Goal: Transaction & Acquisition: Book appointment/travel/reservation

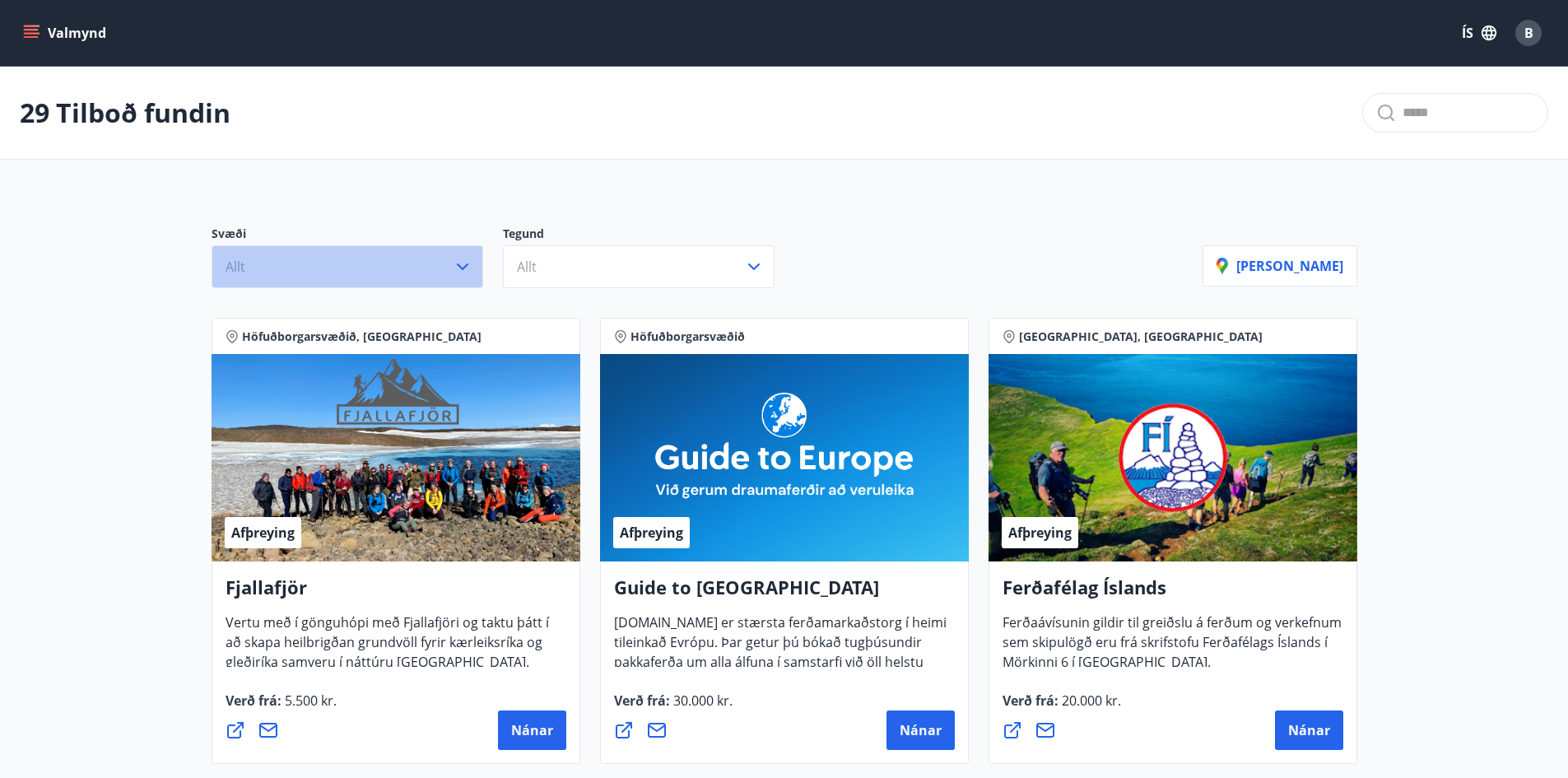
click at [468, 272] on icon "button" at bounding box center [462, 267] width 20 height 20
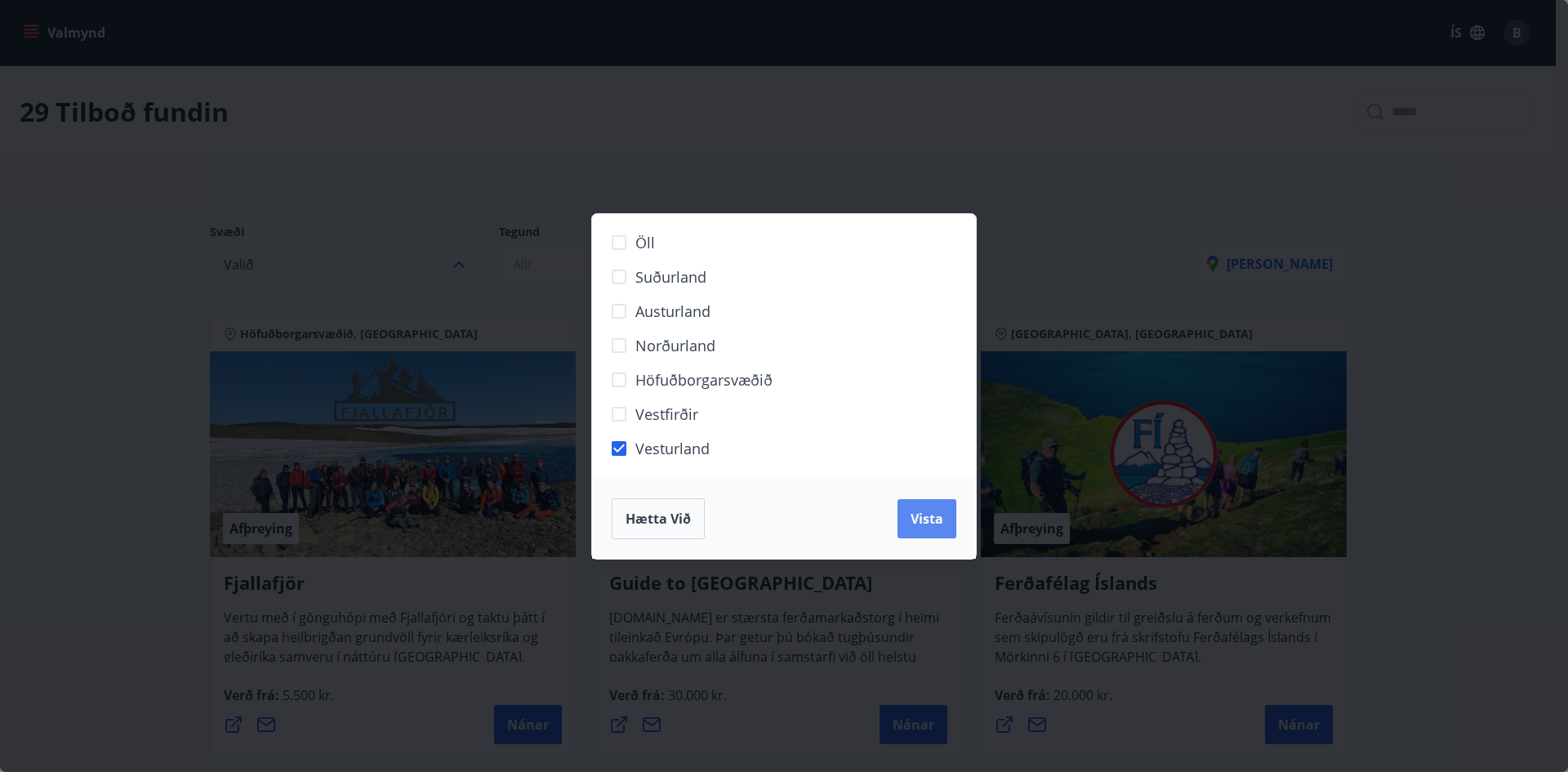
click at [923, 515] on span "Vista" at bounding box center [927, 519] width 33 height 18
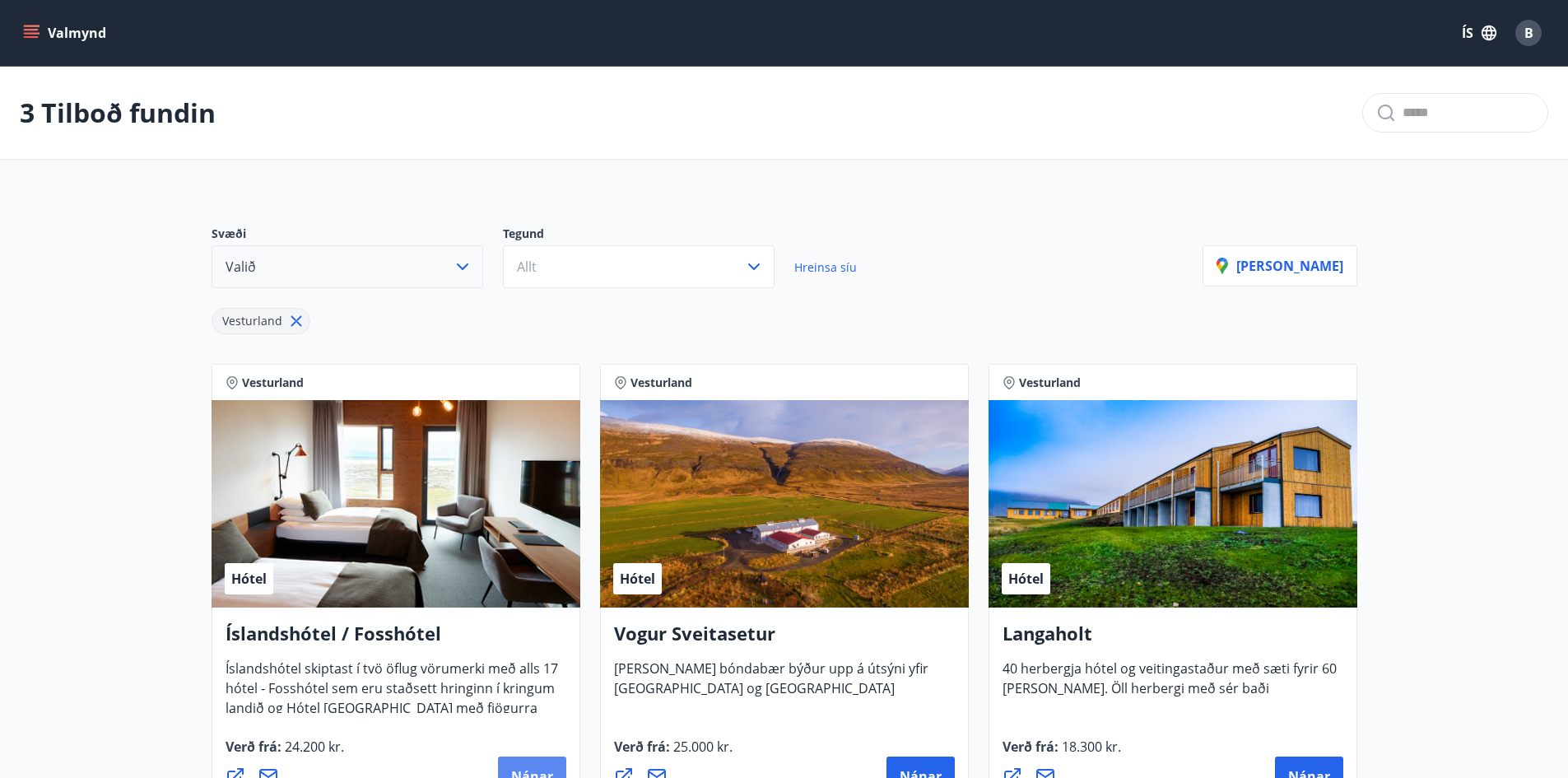
click at [516, 771] on span "Nánar" at bounding box center [532, 776] width 42 height 18
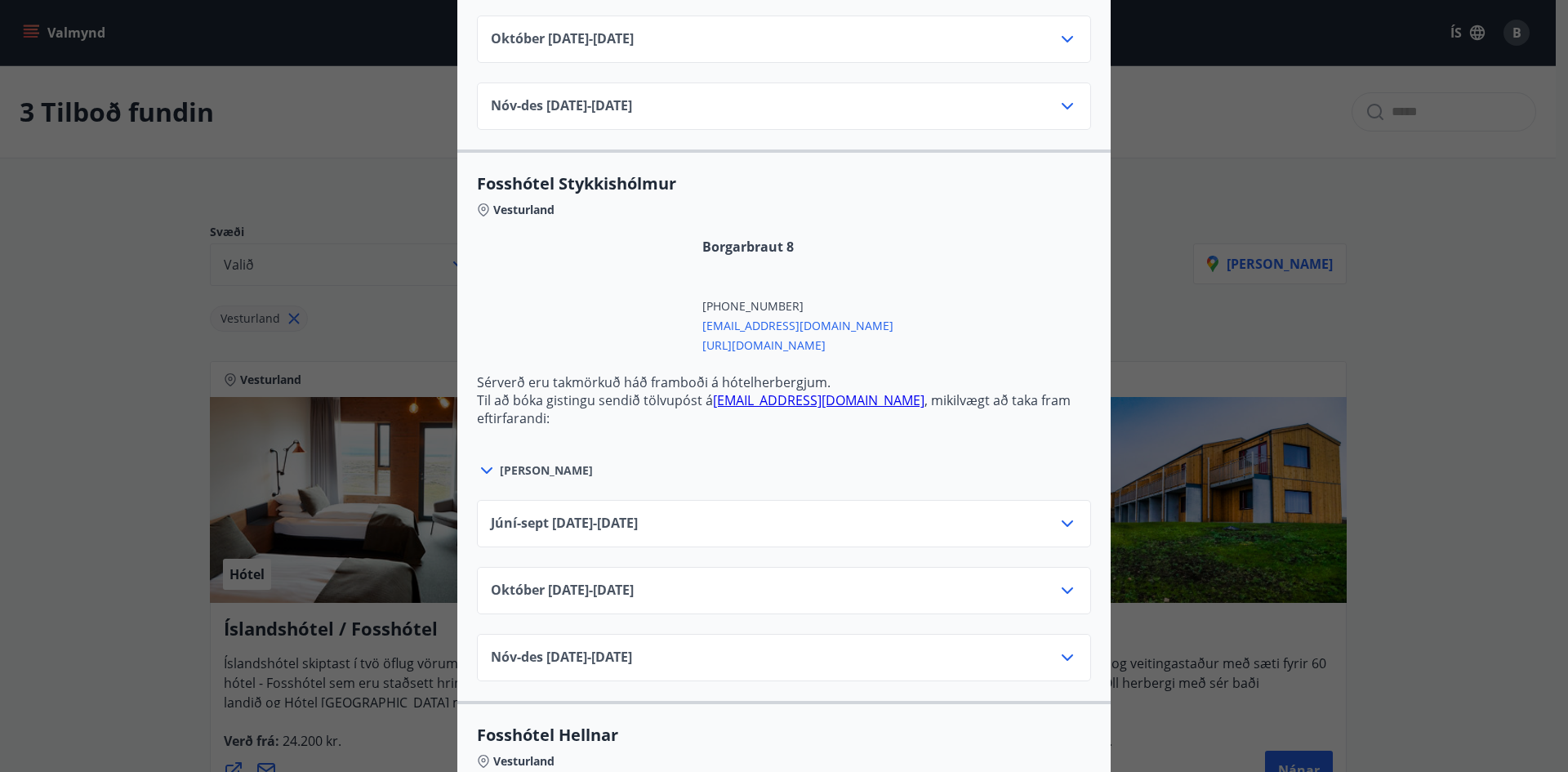
scroll to position [981, 0]
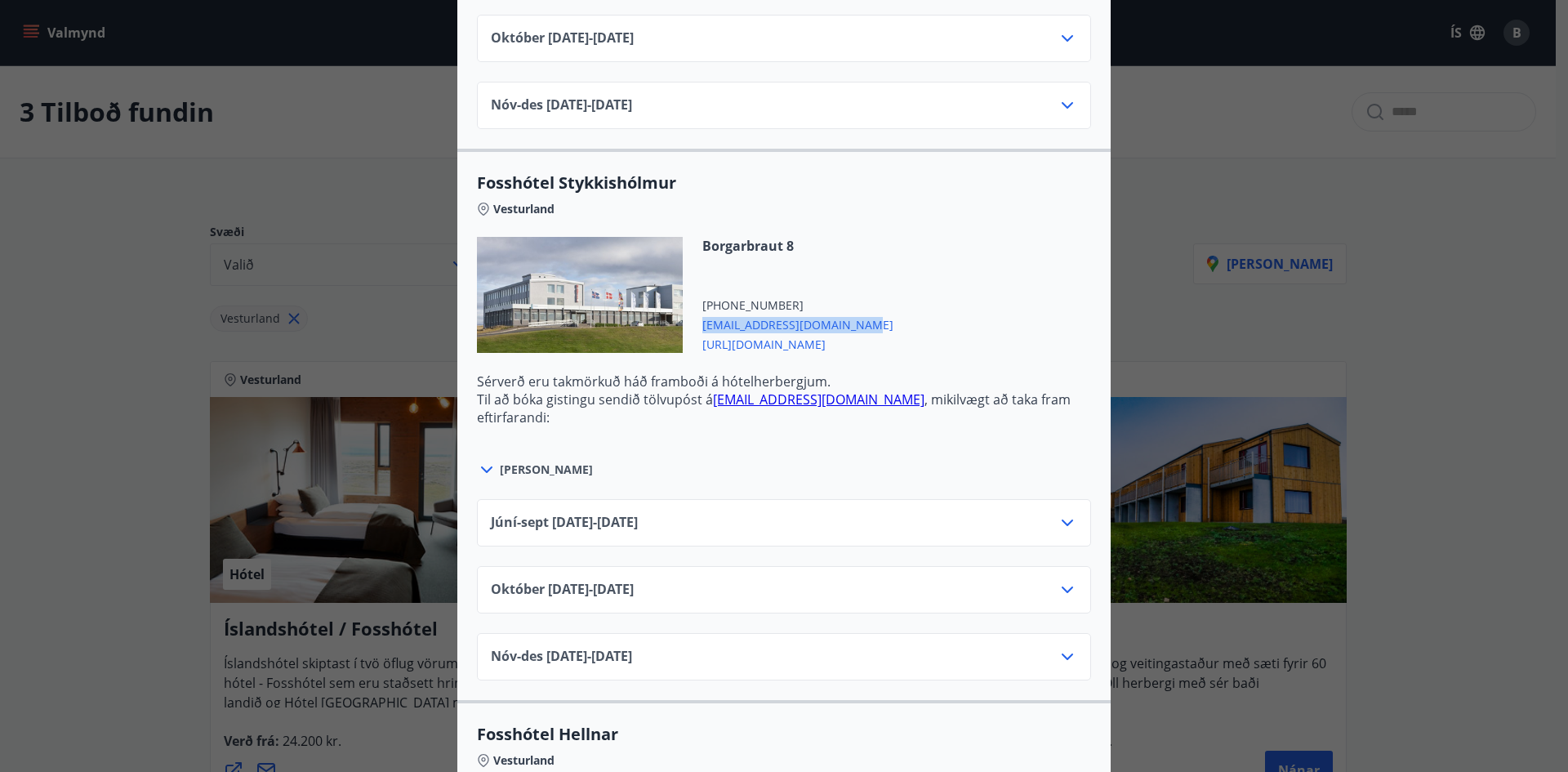
drag, startPoint x: 849, startPoint y: 327, endPoint x: 697, endPoint y: 329, distance: 152.0
click at [703, 329] on span "[EMAIL_ADDRESS][DOMAIN_NAME]" at bounding box center [798, 324] width 191 height 20
copy span "[EMAIL_ADDRESS][DOMAIN_NAME]"
click at [479, 473] on icon at bounding box center [487, 470] width 20 height 20
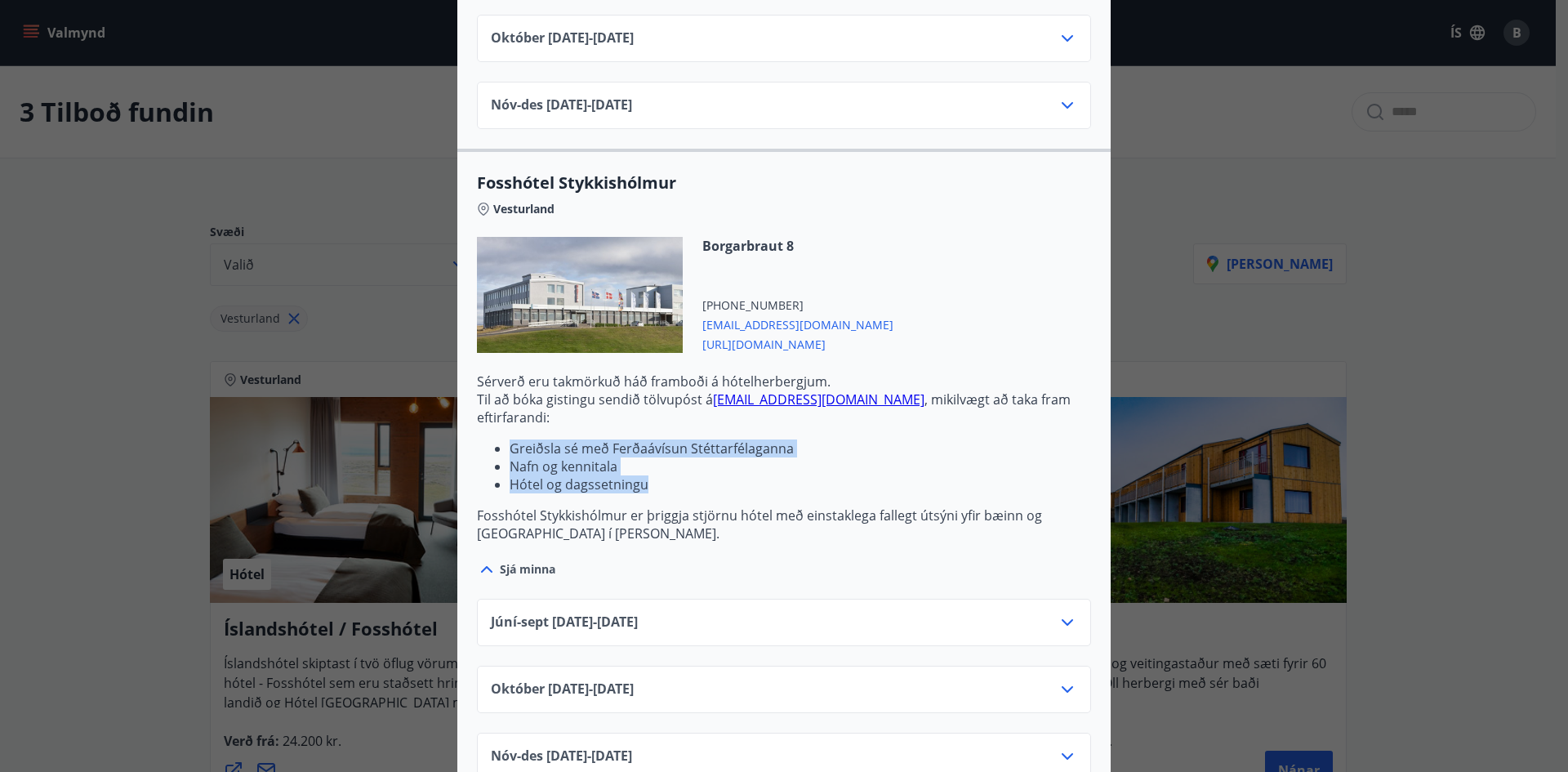
drag, startPoint x: 638, startPoint y: 484, endPoint x: 493, endPoint y: 450, distance: 148.9
click at [493, 450] on ul "Greiðsla sé með Ferðaávísun Stéttarfélaganna Nafn og kennitala Hótel og dagsset…" at bounding box center [784, 466] width 614 height 54
copy ul "Greiðsla sé með Ferðaávísun Stéttarfélaganna Nafn og kennitala Hótel og dagsset…"
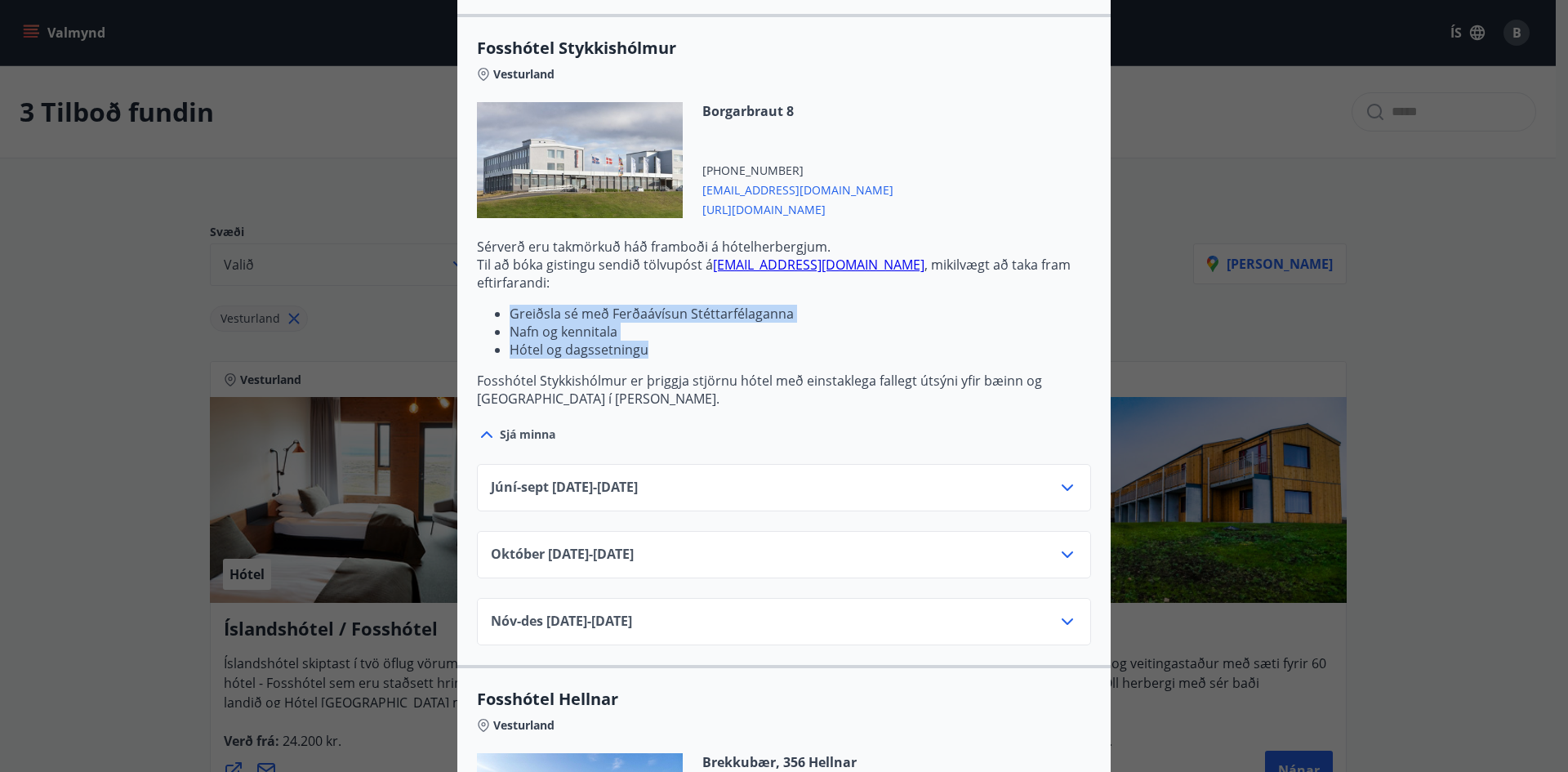
scroll to position [1144, 0]
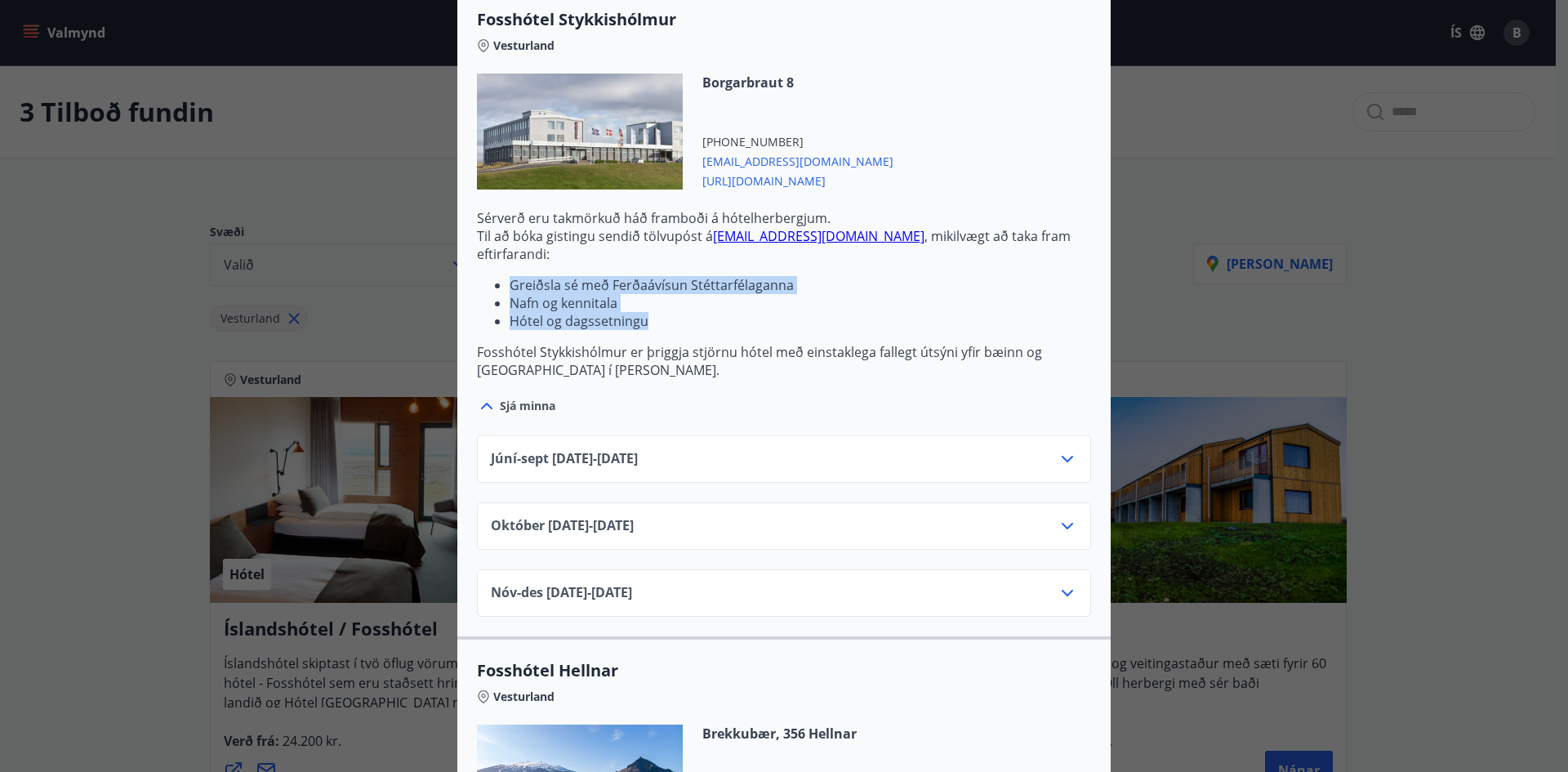
click at [1063, 458] on icon at bounding box center [1067, 459] width 20 height 20
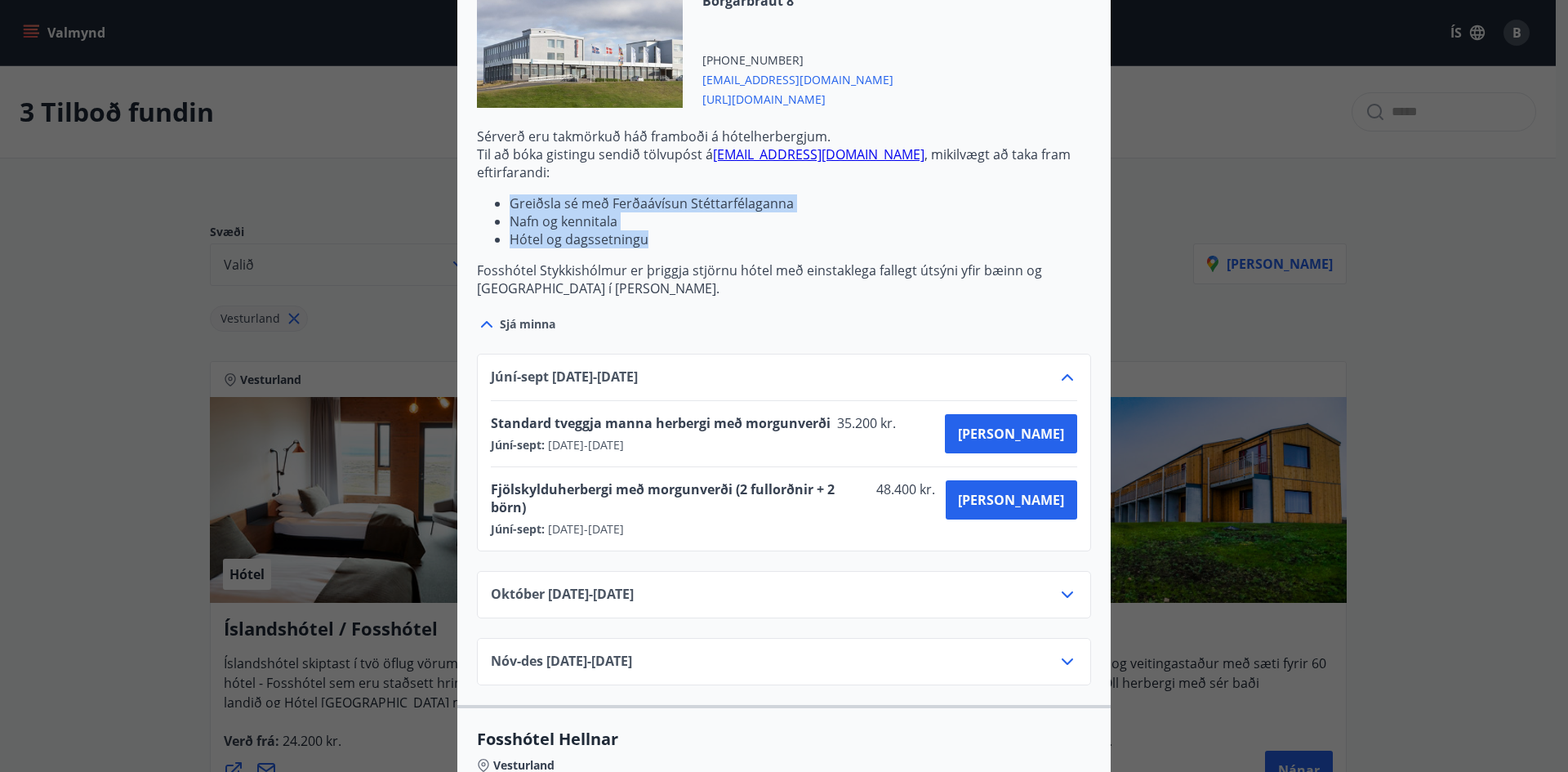
scroll to position [1307, 0]
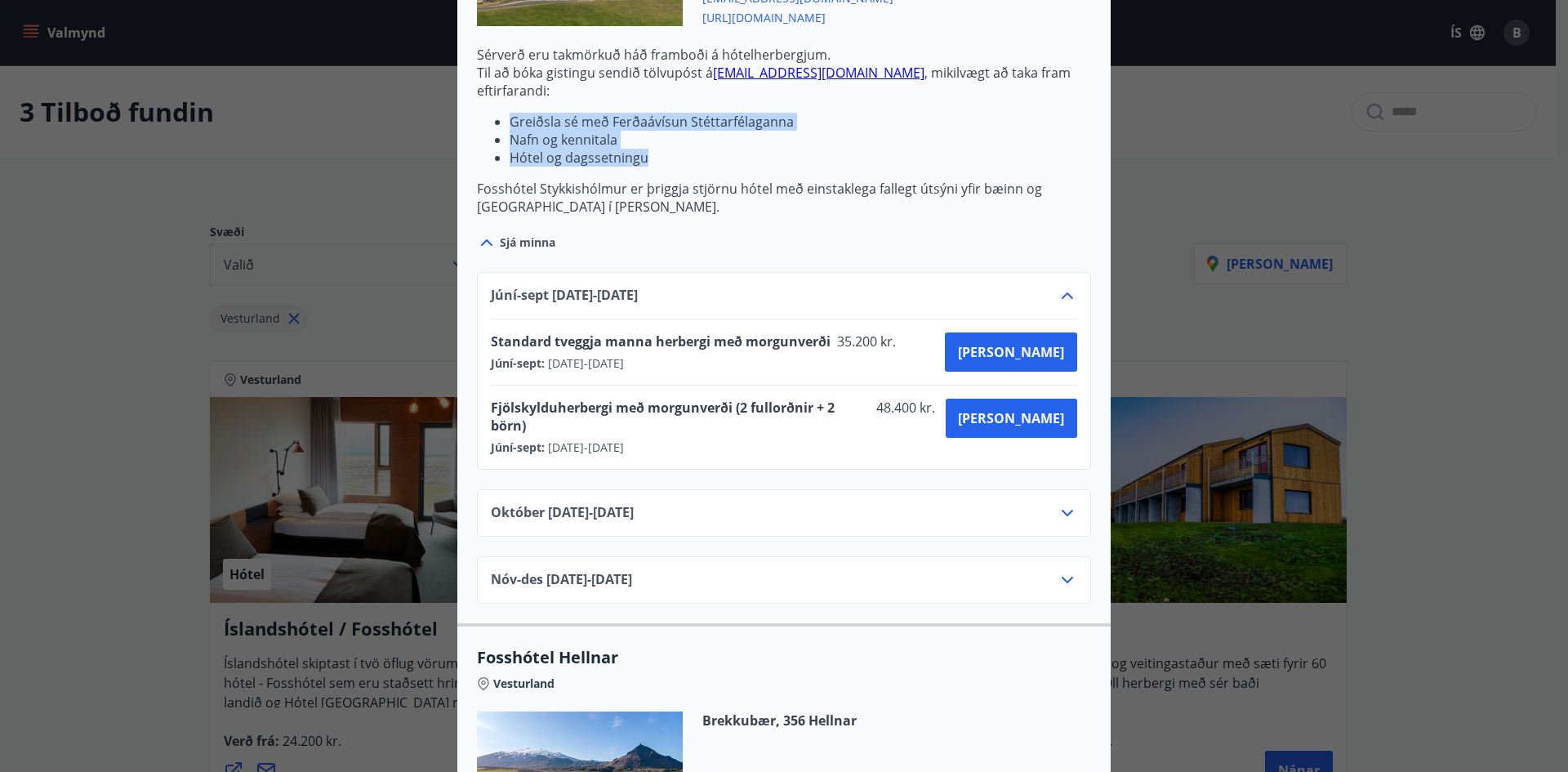
click at [1063, 503] on icon at bounding box center [1067, 513] width 20 height 20
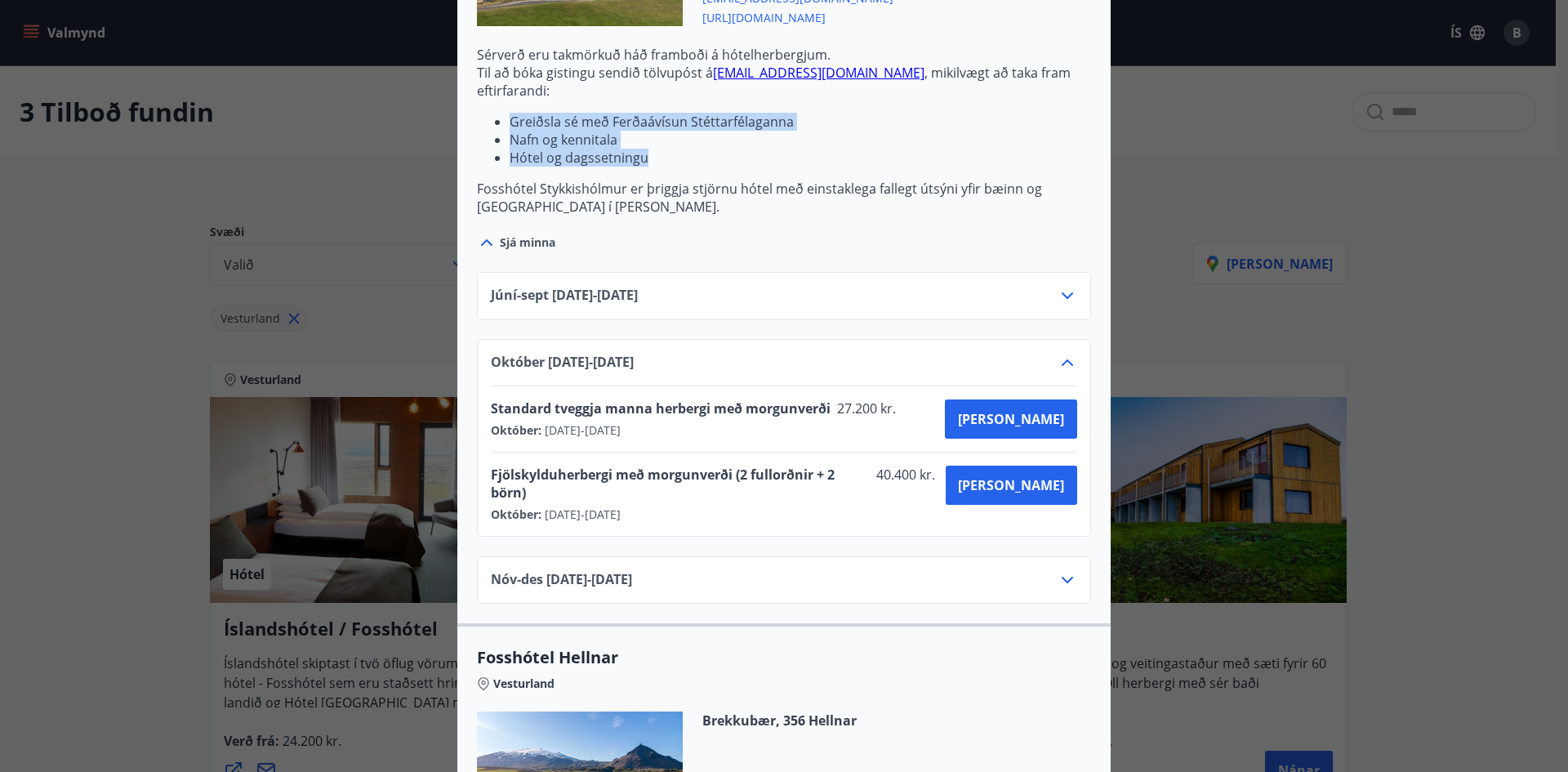
click at [1064, 571] on icon at bounding box center [1067, 581] width 20 height 20
